Goal: Register for event/course

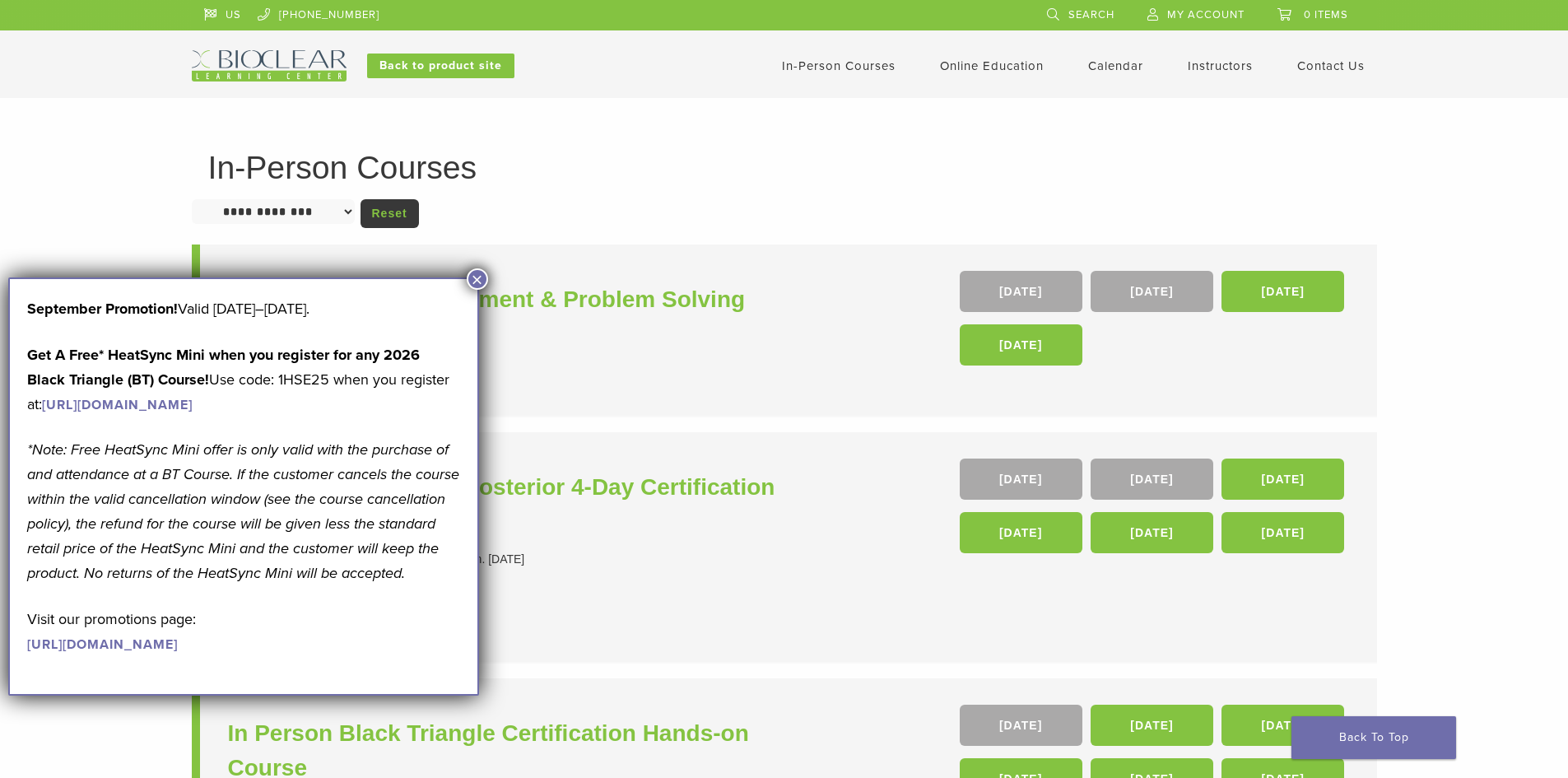
click at [479, 277] on button "×" at bounding box center [477, 279] width 22 height 22
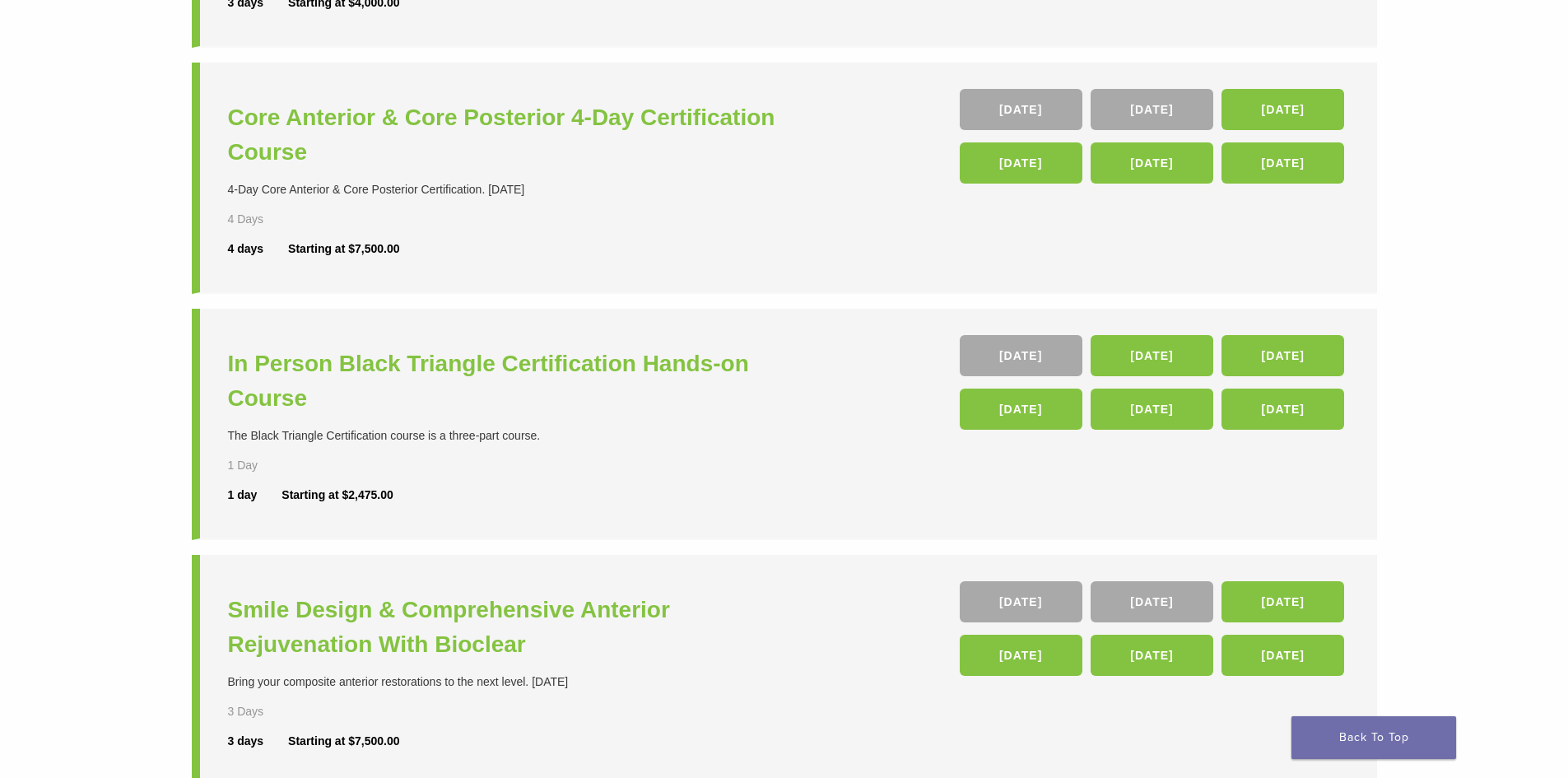
scroll to position [247, 0]
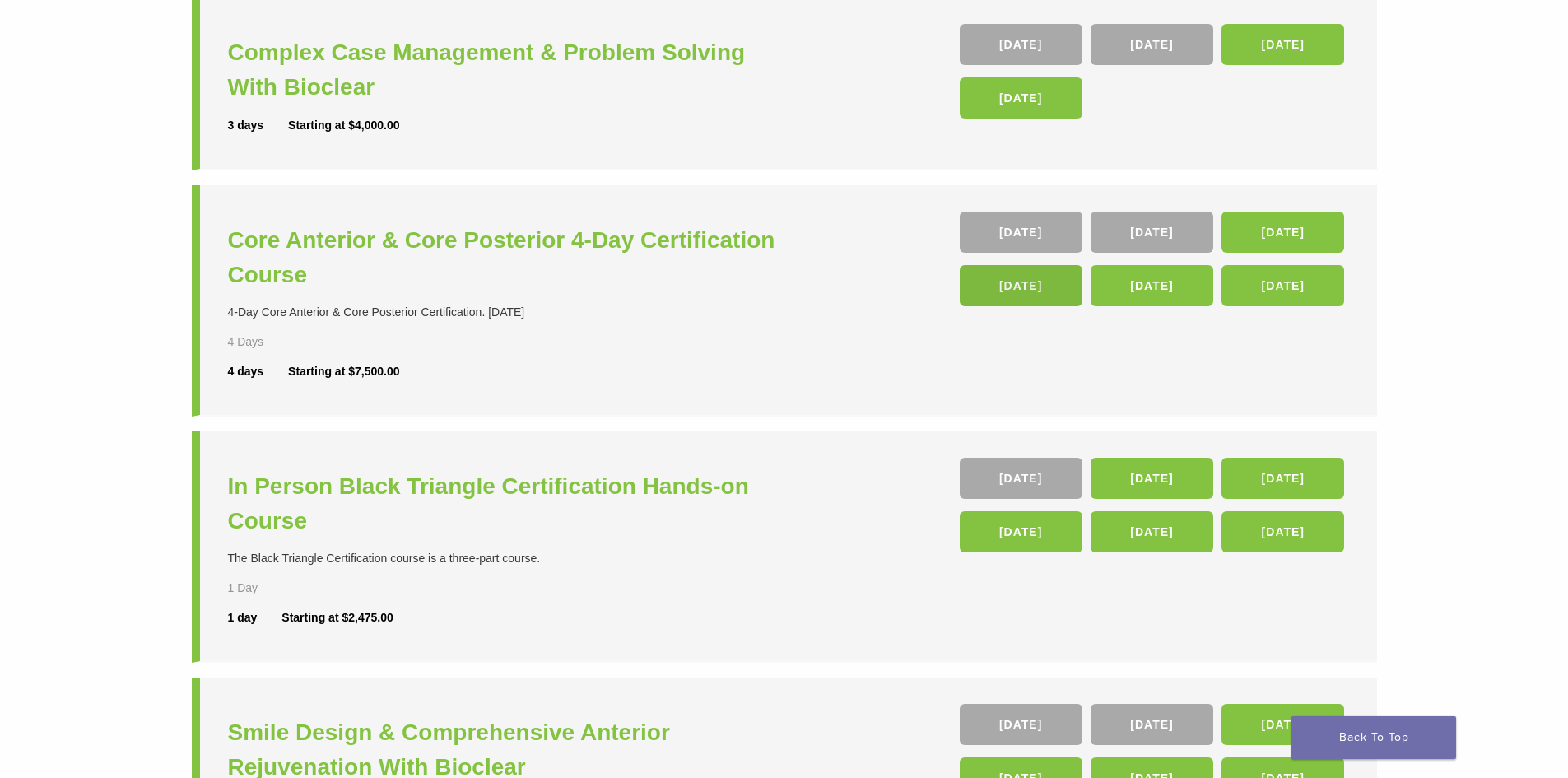
click at [1022, 284] on link "[DATE]" at bounding box center [1021, 285] width 123 height 41
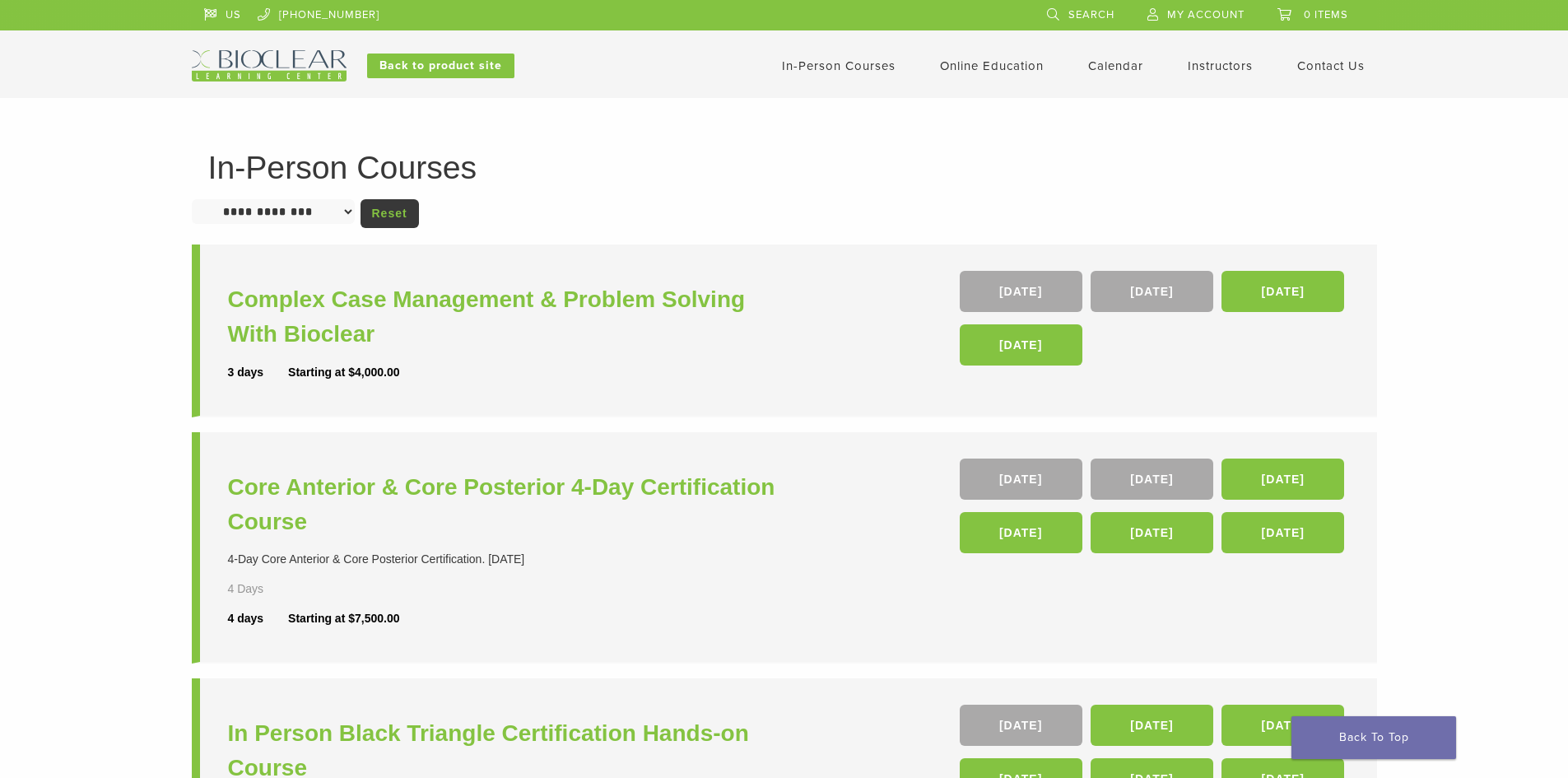
scroll to position [247, 0]
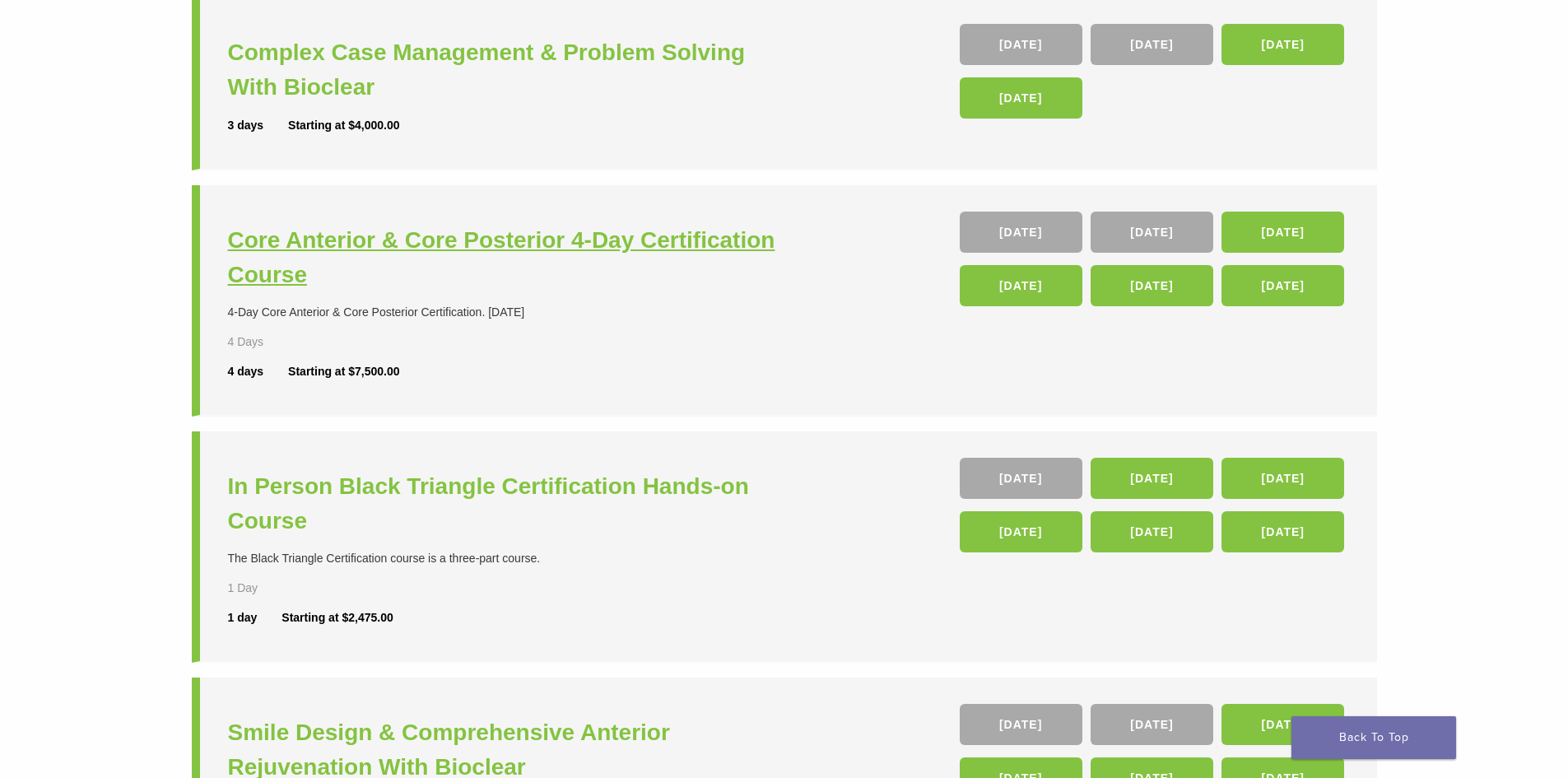
click at [363, 237] on h3 "Core Anterior & Core Posterior 4-Day Certification Course" at bounding box center [508, 258] width 561 height 69
